Goal: Task Accomplishment & Management: Manage account settings

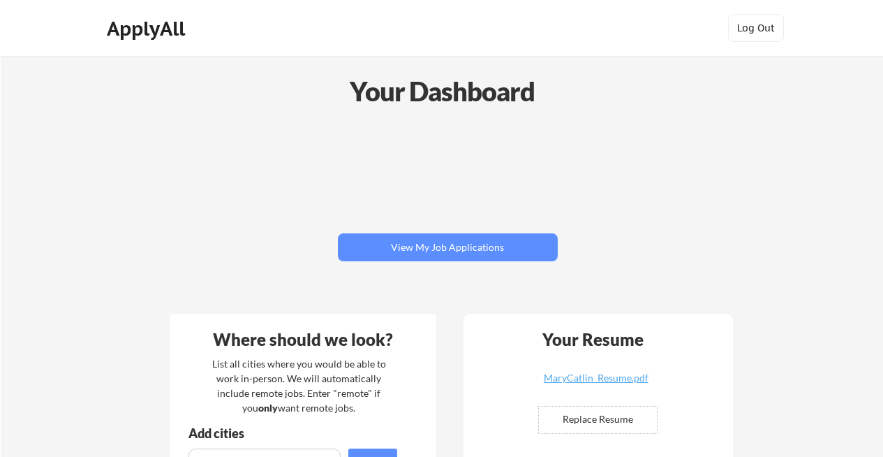
click at [696, 36] on div "Log In Sign Up Log Out" at bounding box center [724, 29] width 134 height 30
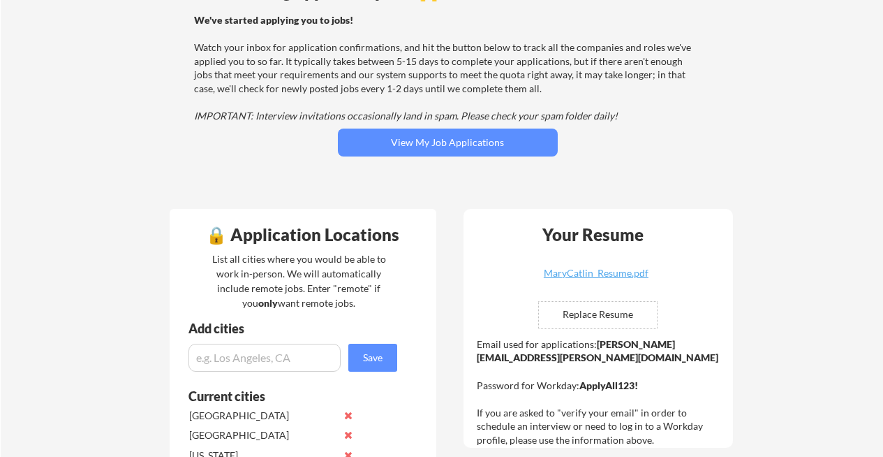
scroll to position [141, 0]
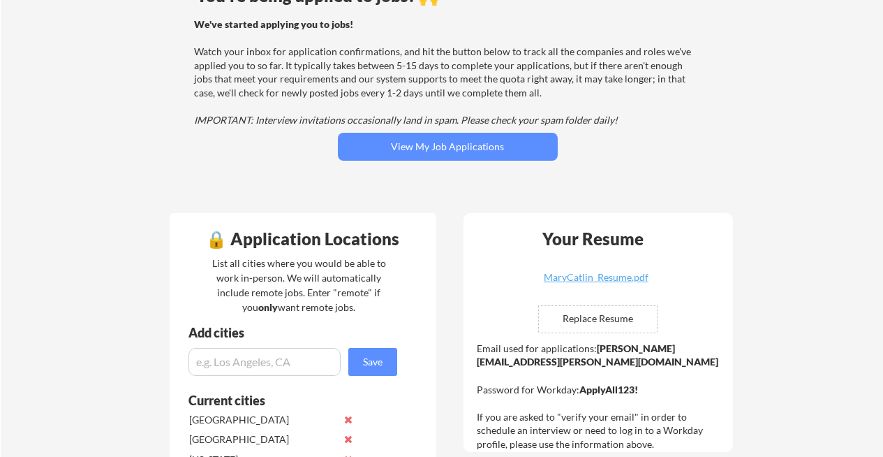
click at [457, 126] on div "We've started applying you to jobs! Watch your inbox for application confirmati…" at bounding box center [446, 72] width 504 height 110
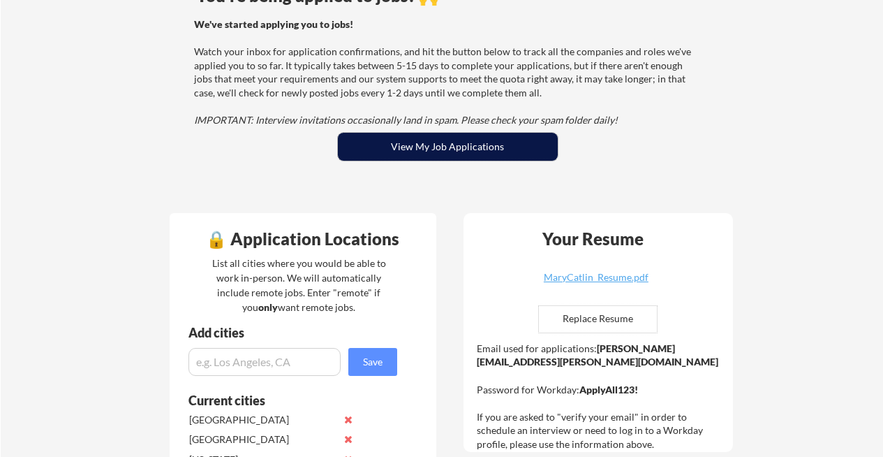
click at [454, 141] on button "View My Job Applications" at bounding box center [448, 147] width 220 height 28
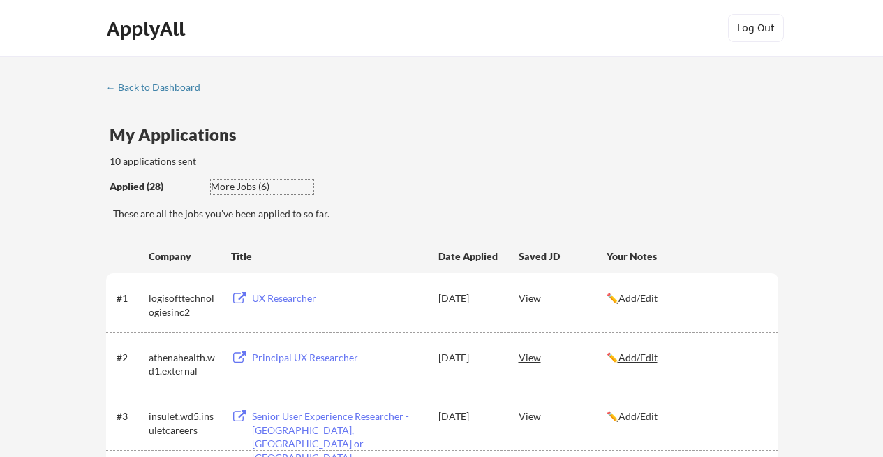
click at [247, 188] on div "More Jobs (6)" at bounding box center [262, 186] width 103 height 14
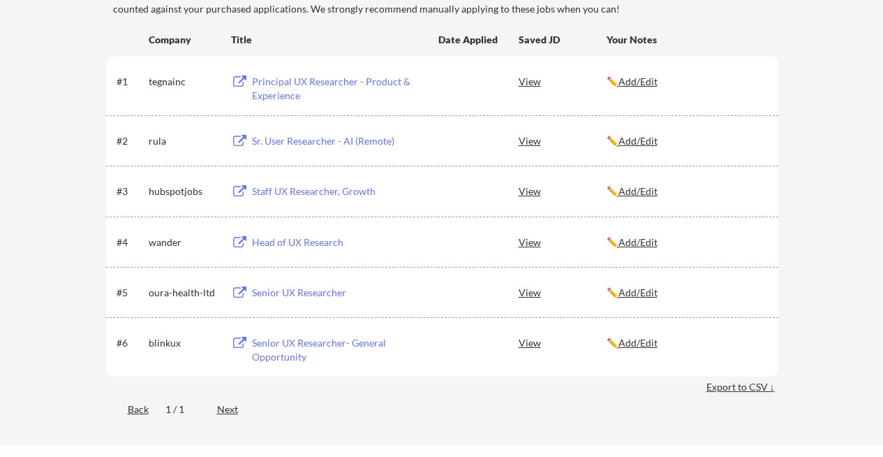
scroll to position [223, 0]
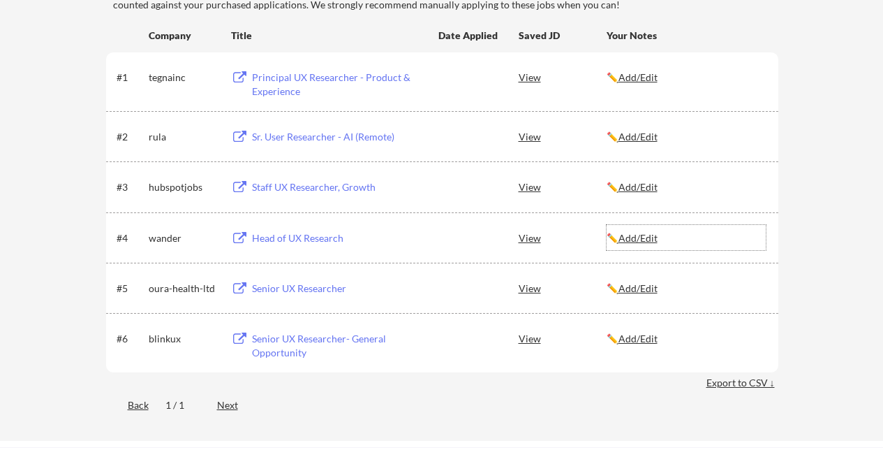
click at [645, 235] on u "Add/Edit" at bounding box center [638, 238] width 39 height 12
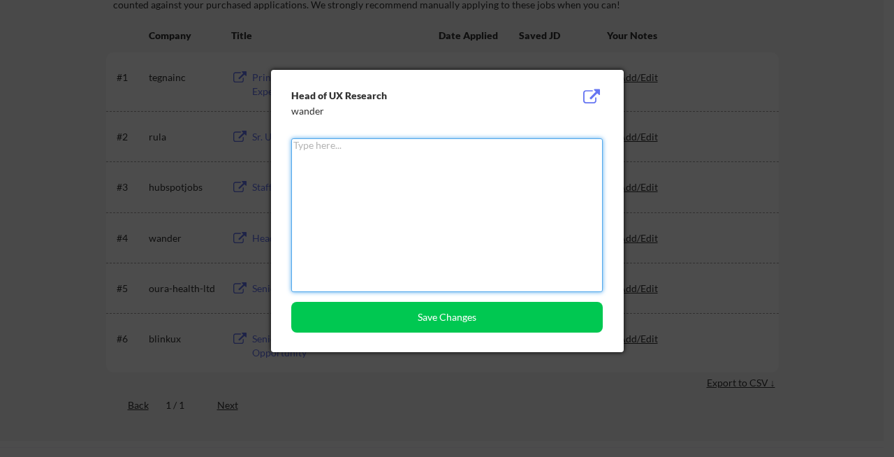
click at [84, 219] on div at bounding box center [447, 228] width 894 height 457
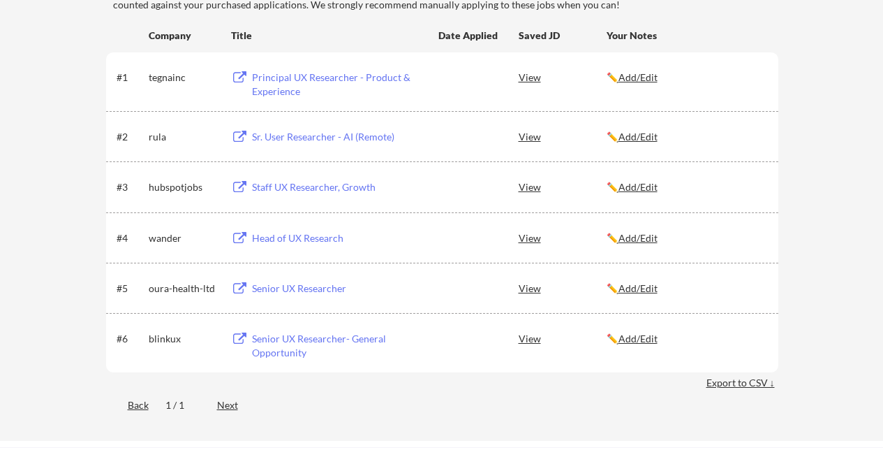
click at [534, 235] on div "View" at bounding box center [563, 237] width 88 height 25
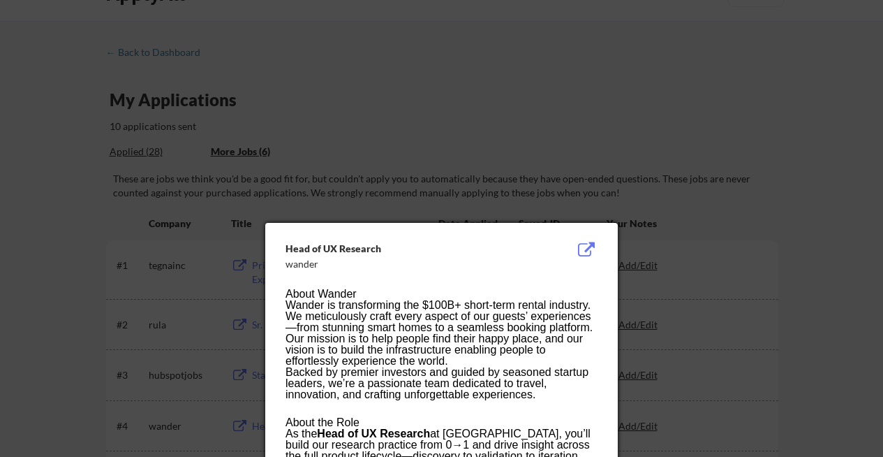
scroll to position [0, 0]
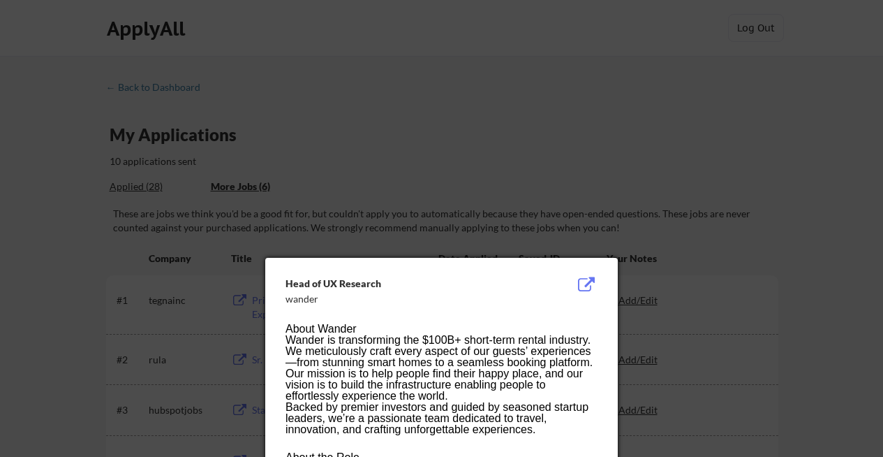
click at [807, 289] on div at bounding box center [441, 228] width 883 height 457
